Goal: Transaction & Acquisition: Purchase product/service

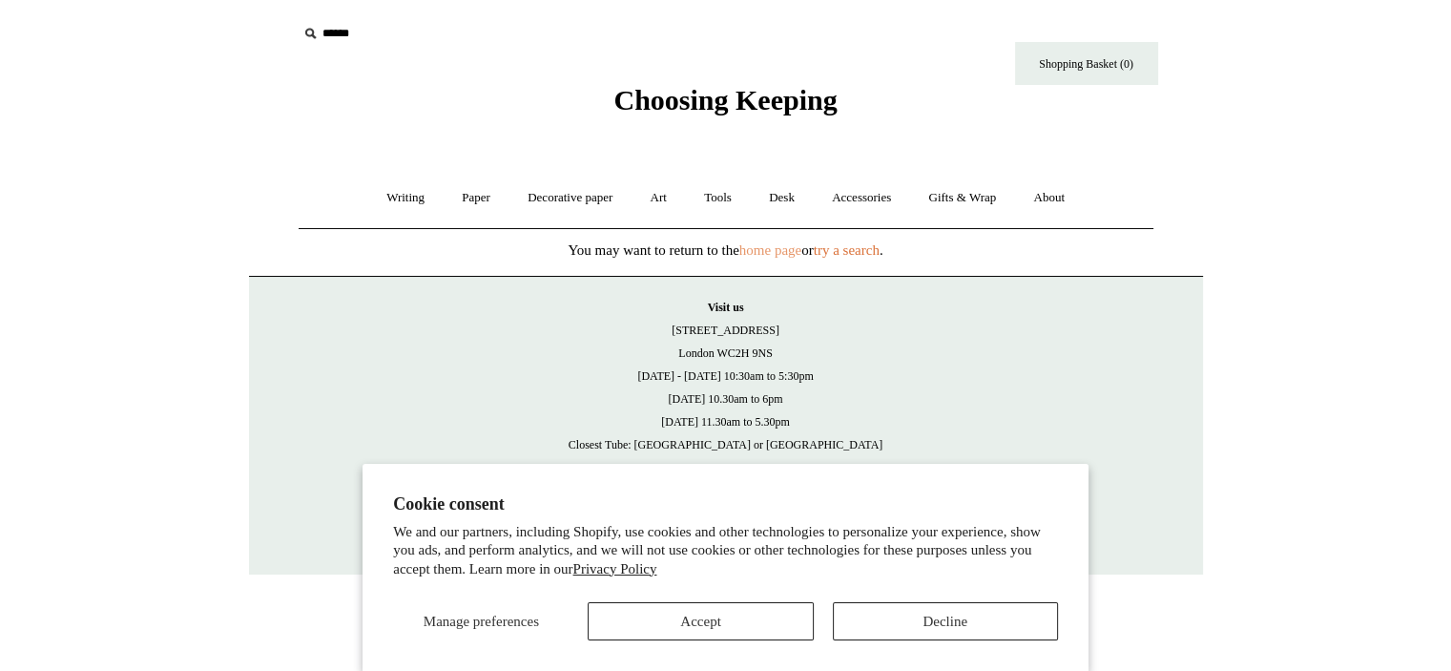
click at [768, 247] on link "home page" at bounding box center [770, 249] width 62 height 15
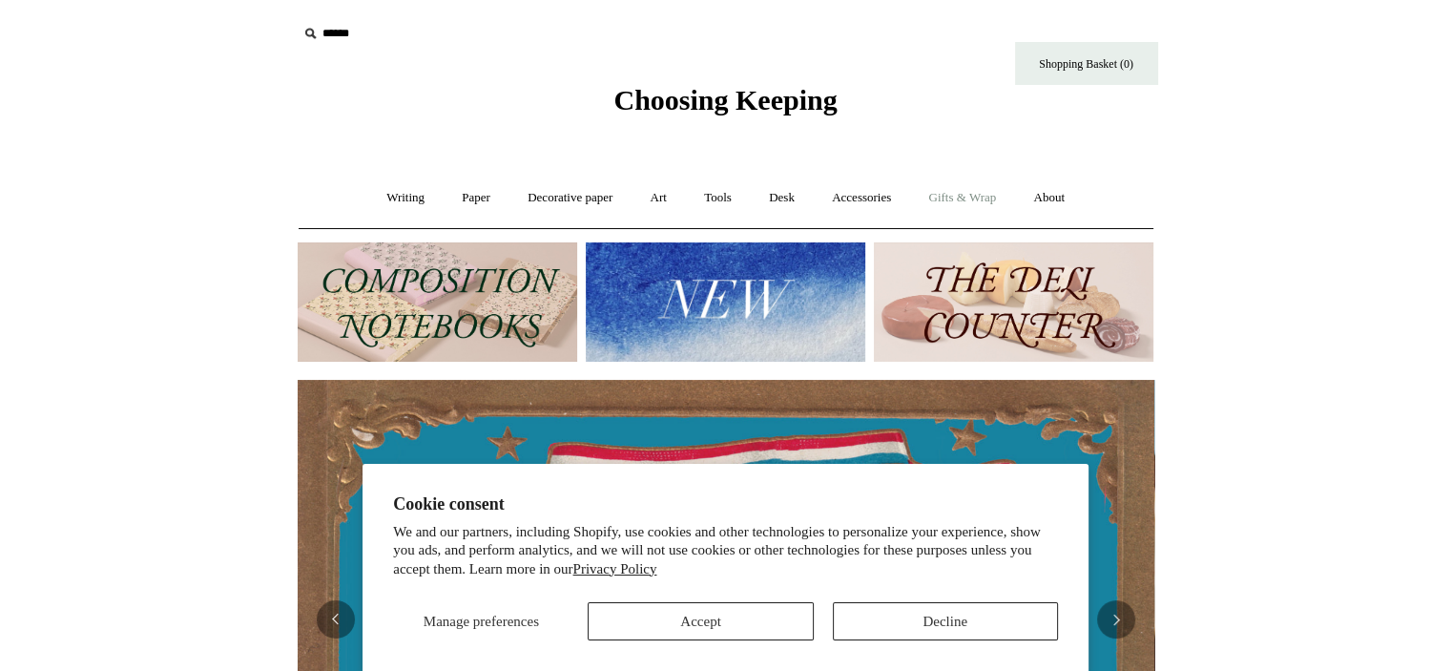
click at [966, 187] on link "Gifts & Wrap +" at bounding box center [962, 198] width 102 height 51
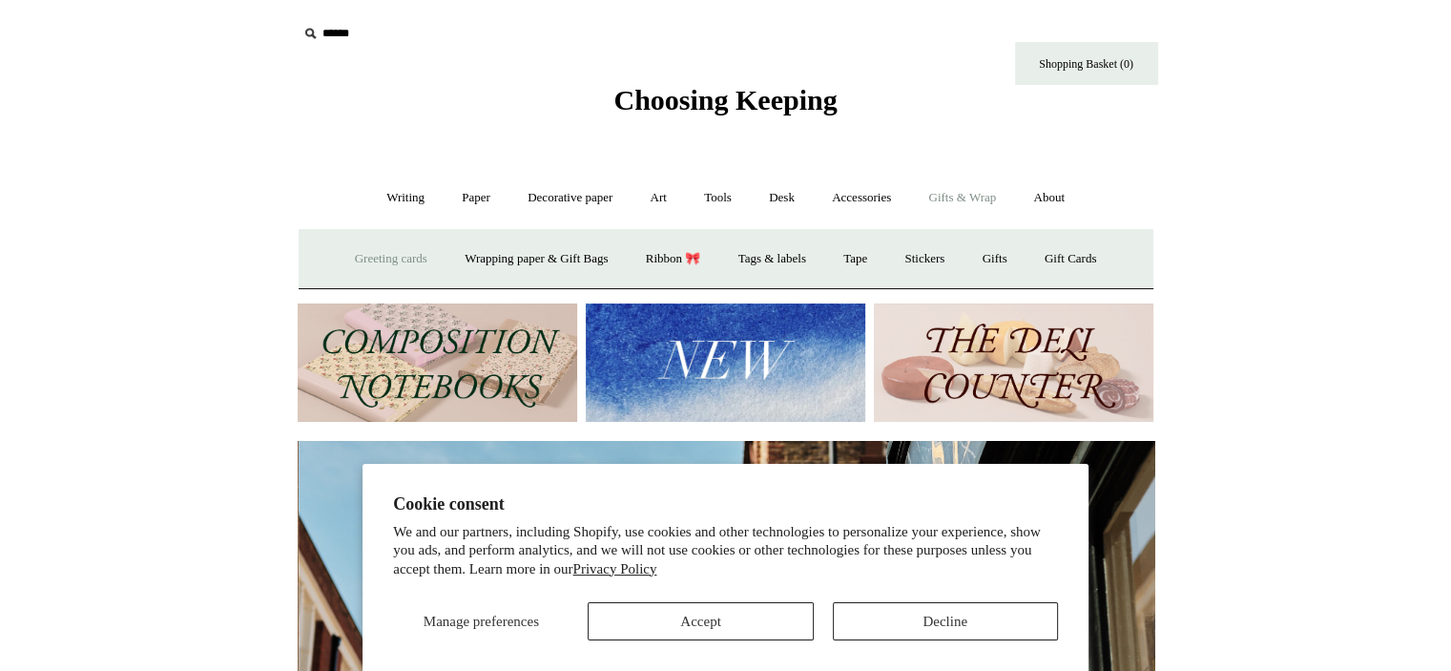
scroll to position [0, 857]
click at [356, 251] on link "Greeting cards +" at bounding box center [391, 259] width 107 height 51
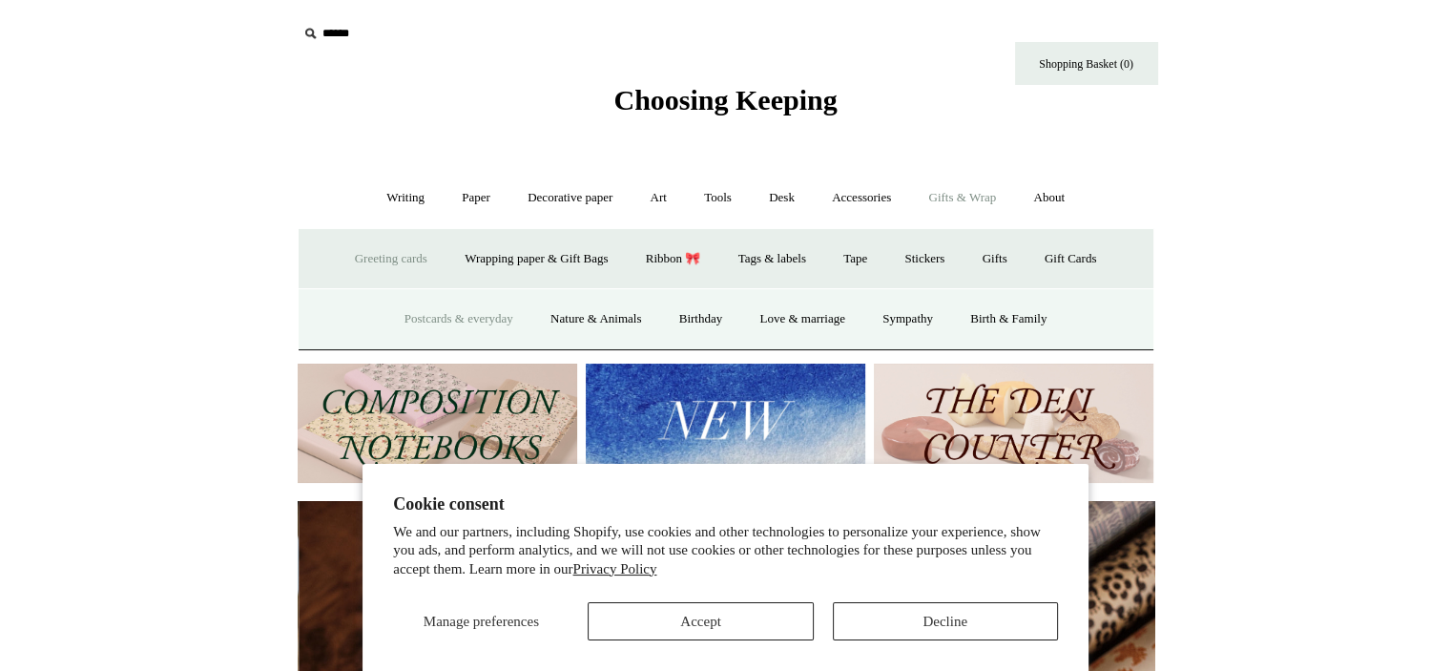
click at [429, 317] on link "Postcards & everyday" at bounding box center [458, 319] width 143 height 51
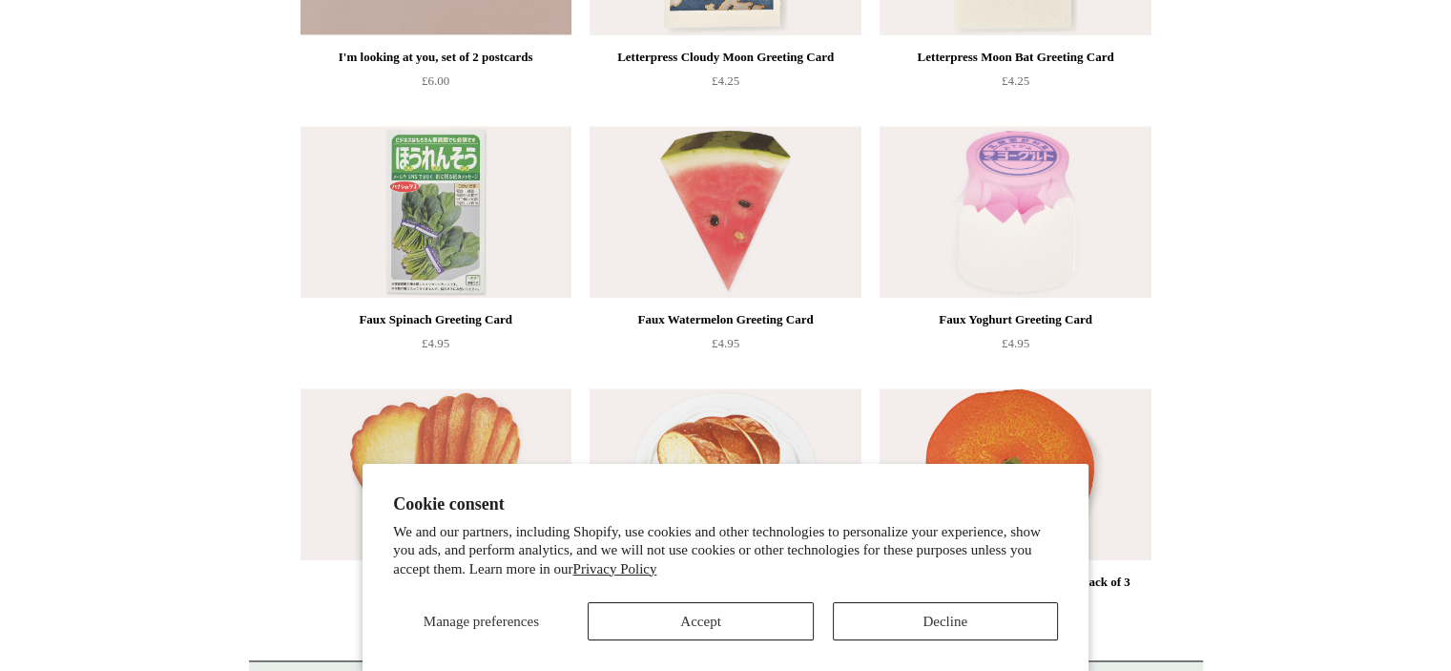
scroll to position [2054, 0]
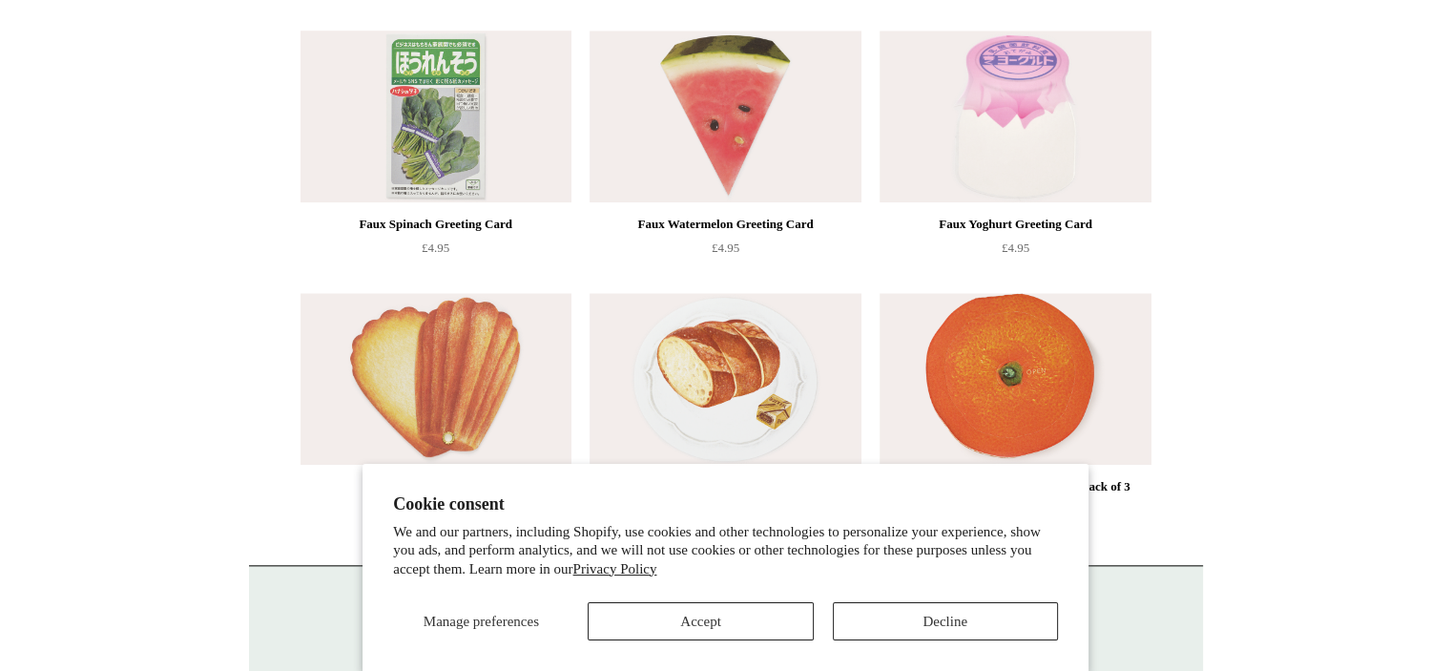
click at [447, 136] on img at bounding box center [436, 117] width 271 height 172
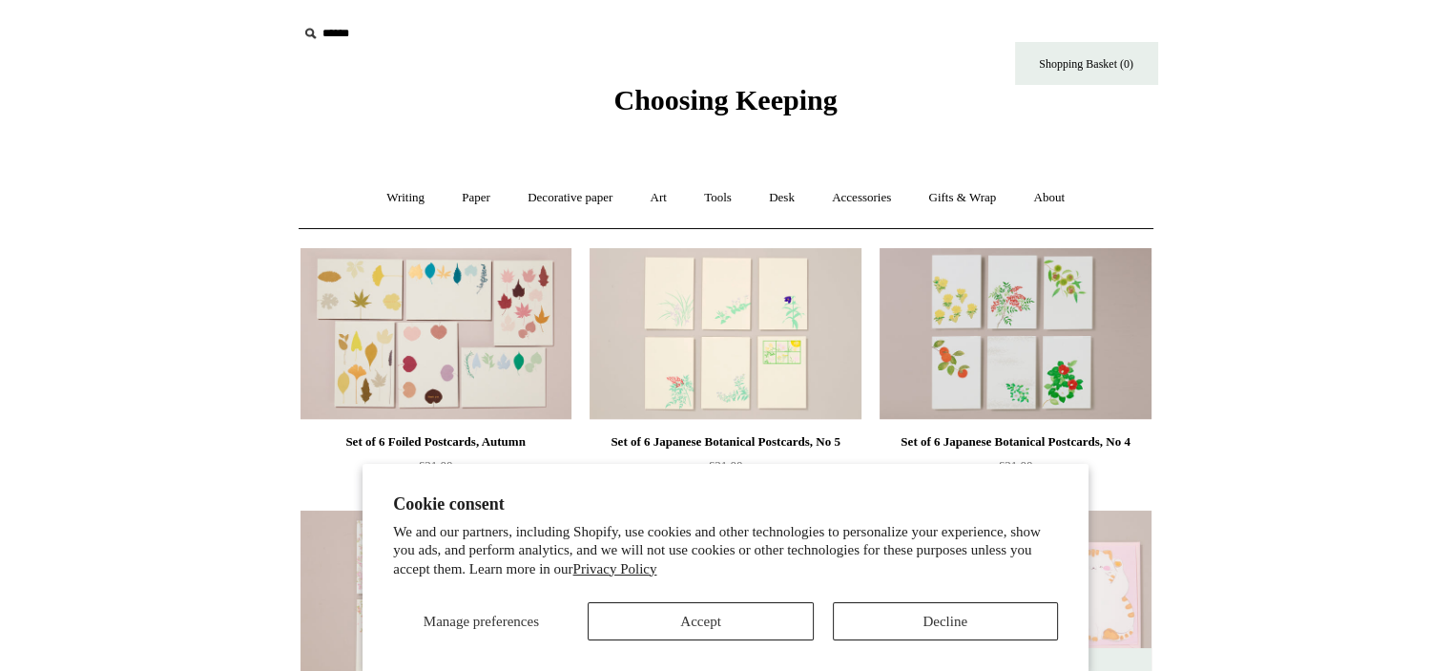
scroll to position [0, 0]
click at [306, 32] on icon at bounding box center [310, 33] width 21 height 21
click at [319, 29] on icon at bounding box center [310, 33] width 21 height 21
click at [340, 30] on input "text" at bounding box center [415, 33] width 235 height 35
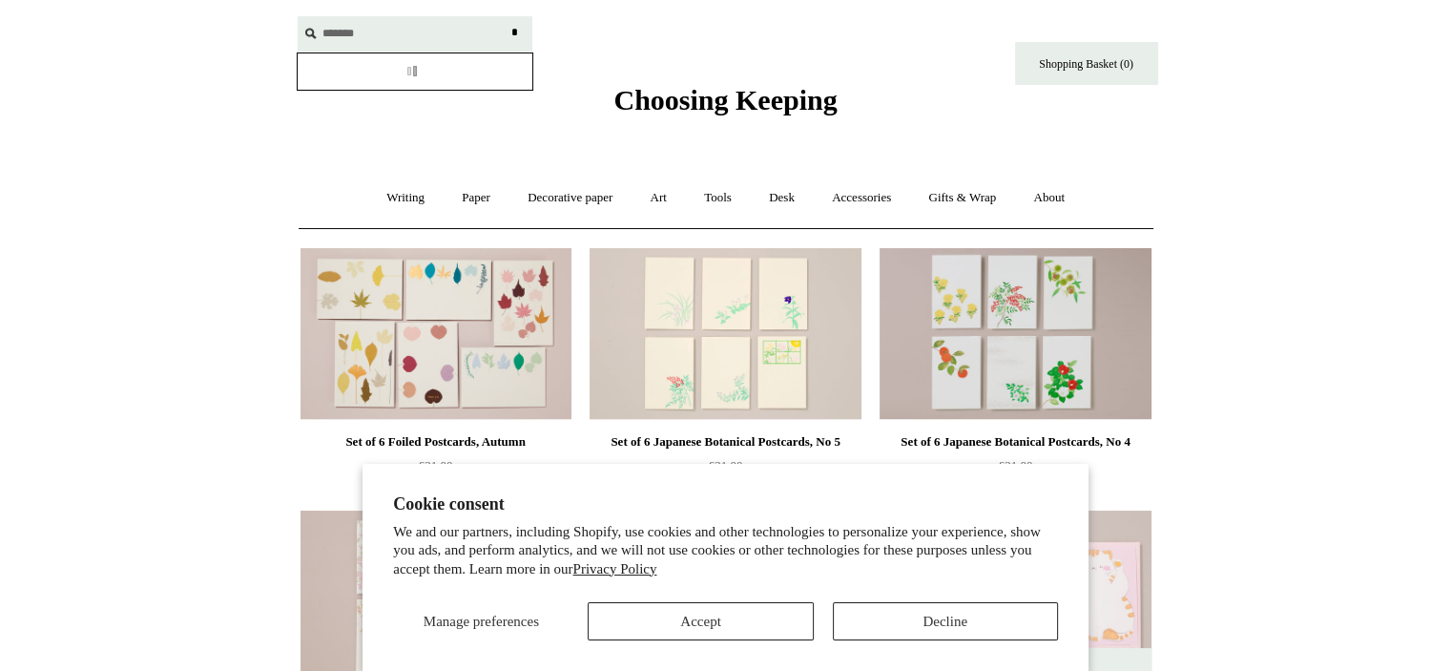
type input "*******"
click at [506, 16] on input "*" at bounding box center [515, 32] width 19 height 33
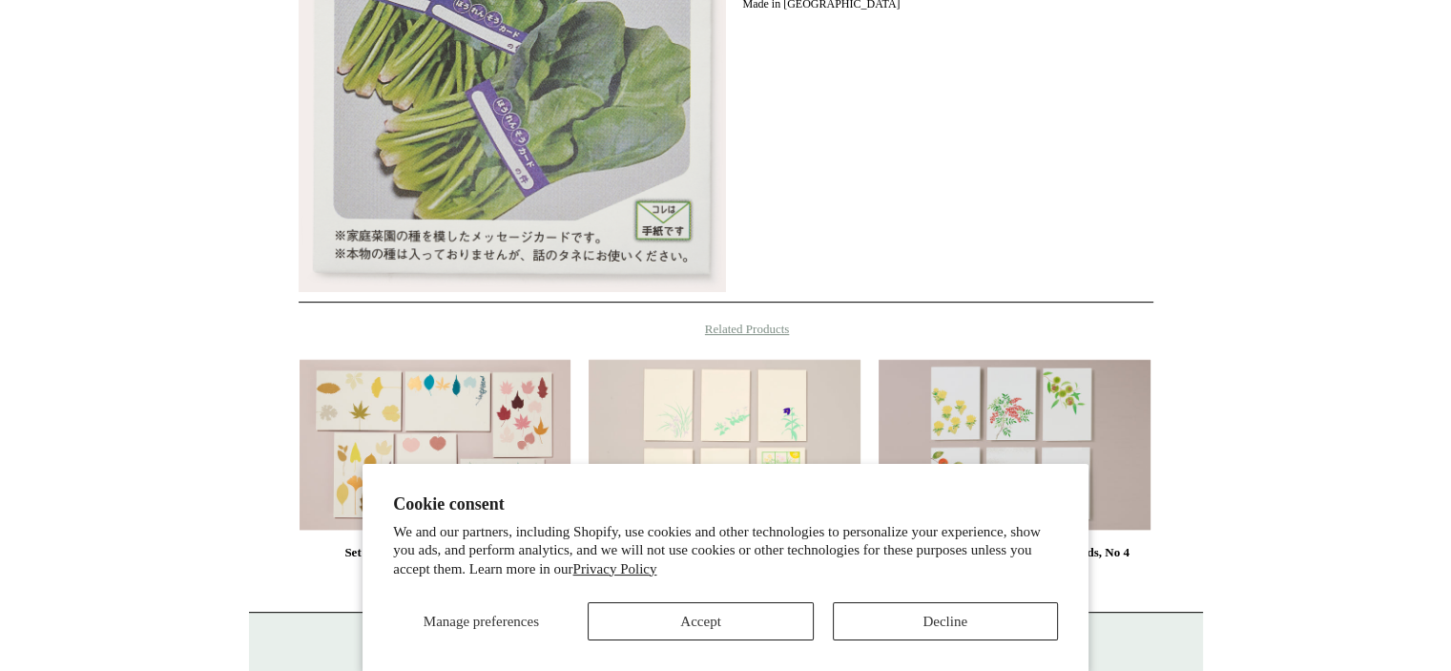
scroll to position [859, 0]
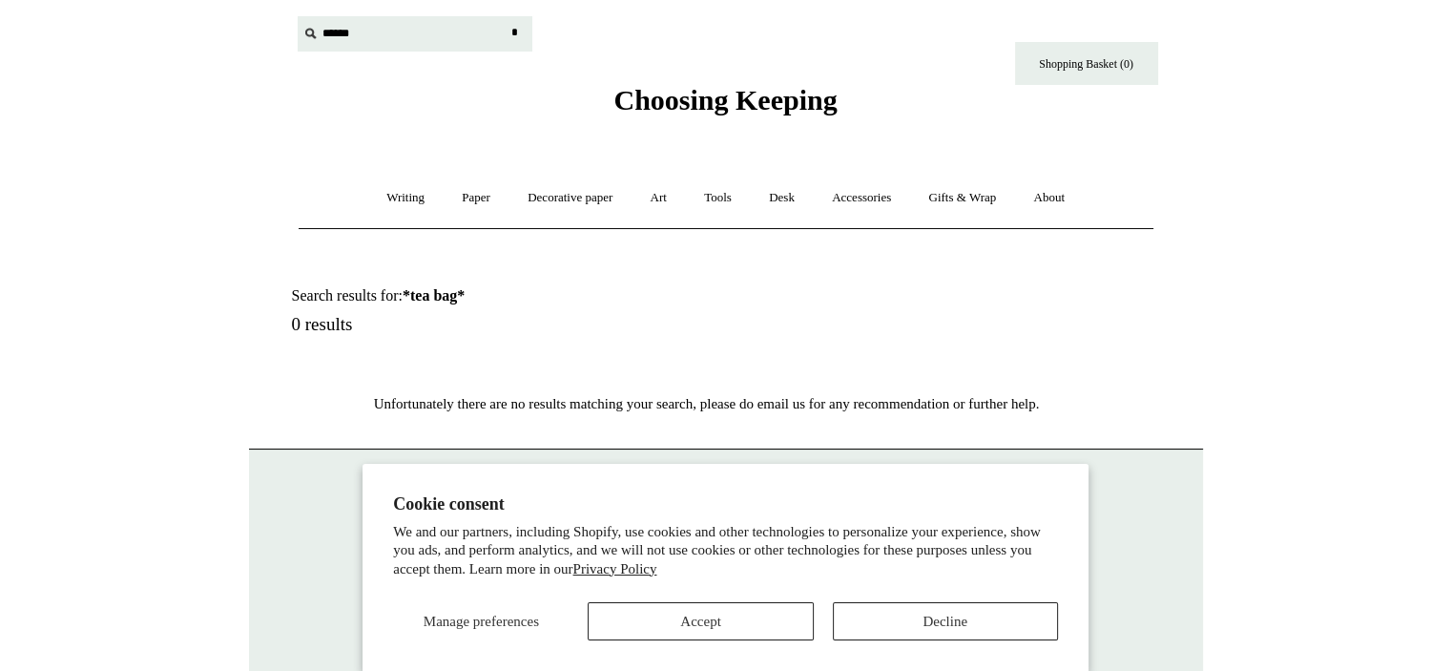
click at [363, 30] on input "text" at bounding box center [415, 33] width 235 height 35
type input "*****"
click at [506, 16] on input "*" at bounding box center [515, 32] width 19 height 33
